Goal: Task Accomplishment & Management: Use online tool/utility

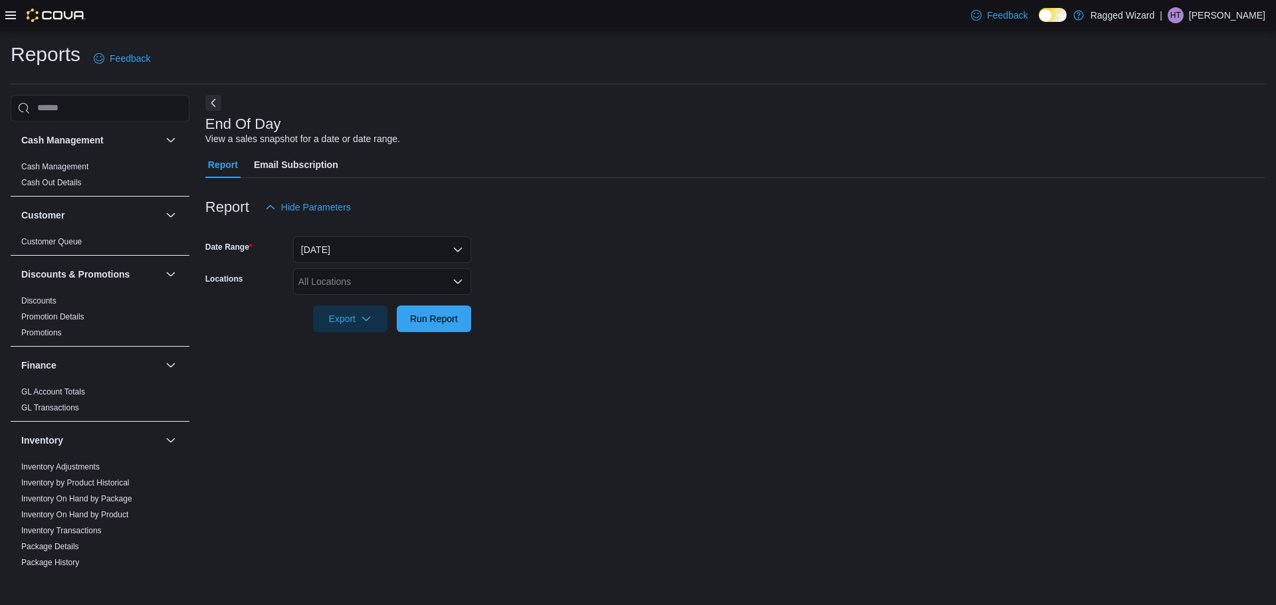
click at [419, 335] on div at bounding box center [735, 340] width 1060 height 16
click at [423, 319] on span "Run Report" at bounding box center [434, 318] width 48 height 13
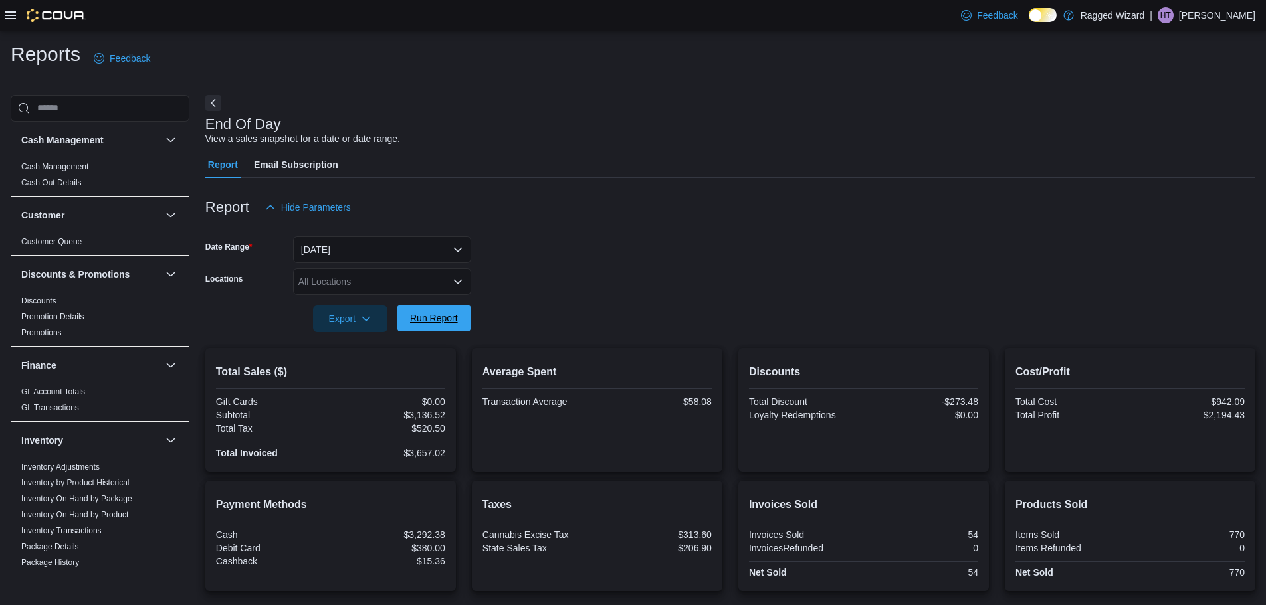
click at [431, 314] on span "Run Report" at bounding box center [434, 318] width 48 height 13
click at [427, 311] on span "Run Report" at bounding box center [434, 318] width 58 height 27
click at [8, 15] on icon at bounding box center [10, 15] width 11 height 8
